Goal: Check status: Check status

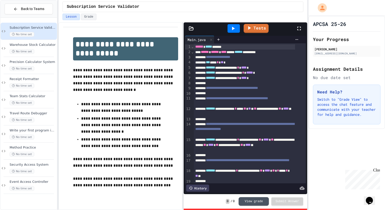
click at [234, 32] on div at bounding box center [234, 28] width 12 height 9
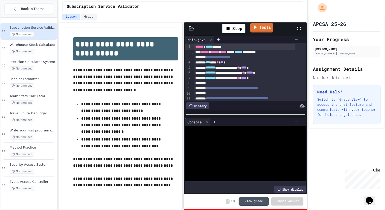
click at [261, 32] on link "Tests" at bounding box center [261, 28] width 23 height 10
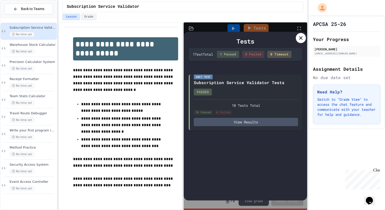
click at [299, 38] on icon at bounding box center [301, 38] width 6 height 6
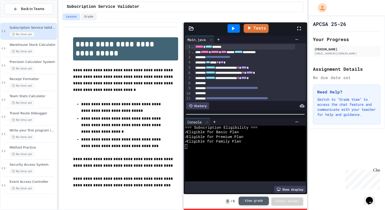
click at [257, 202] on button "View grade" at bounding box center [254, 201] width 30 height 9
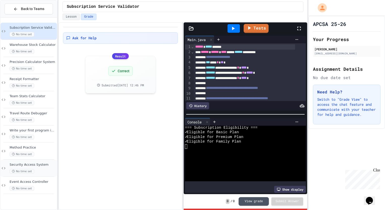
click at [39, 172] on div "No time set" at bounding box center [33, 171] width 46 height 5
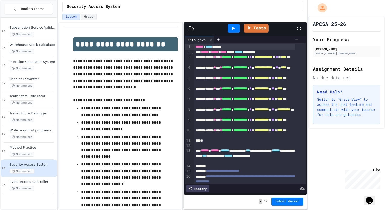
scroll to position [34, 0]
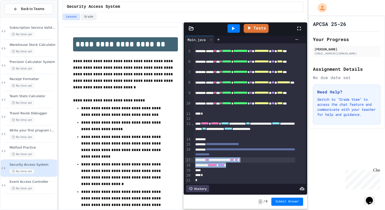
drag, startPoint x: 254, startPoint y: 159, endPoint x: 195, endPoint y: 152, distance: 59.4
click at [195, 152] on div "**********" at bounding box center [250, 99] width 112 height 167
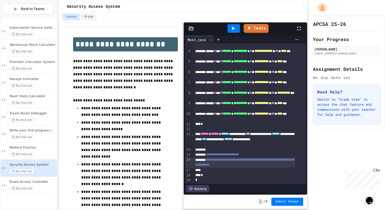
scroll to position [24, 0]
